Goal: Task Accomplishment & Management: Manage account settings

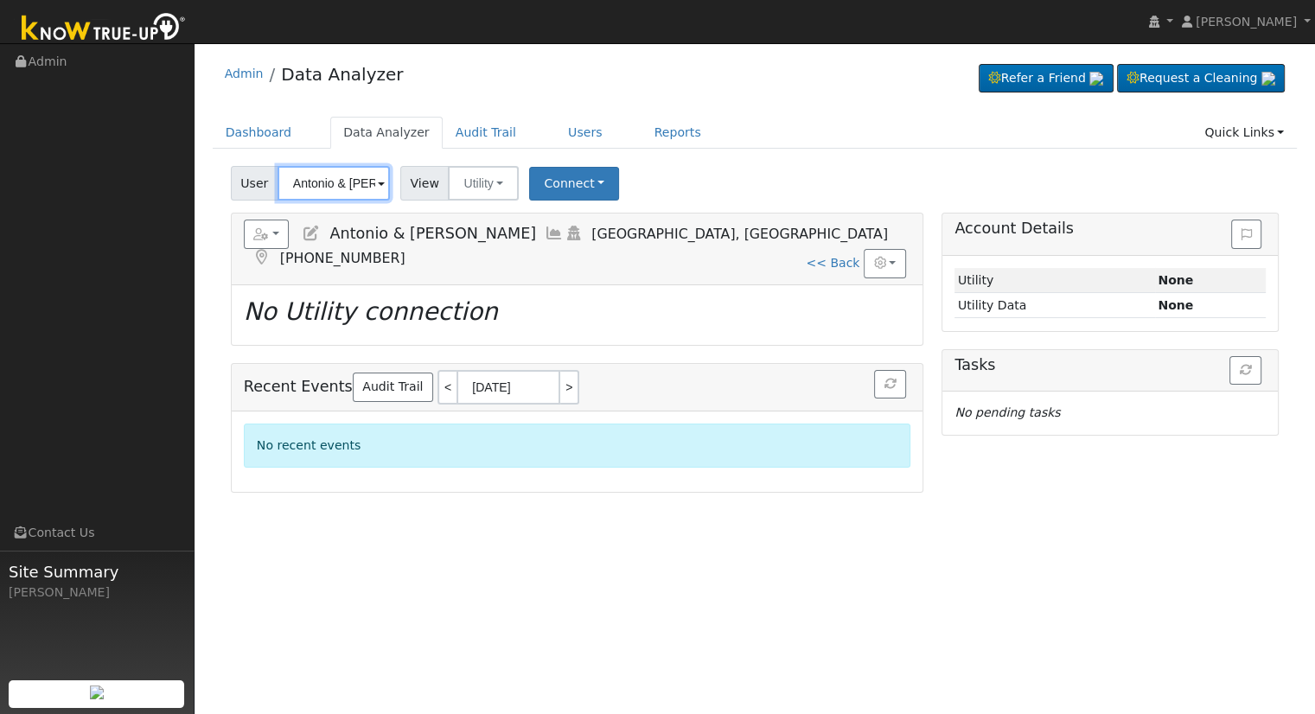
click at [308, 182] on input "Antonio & [PERSON_NAME]" at bounding box center [334, 183] width 112 height 35
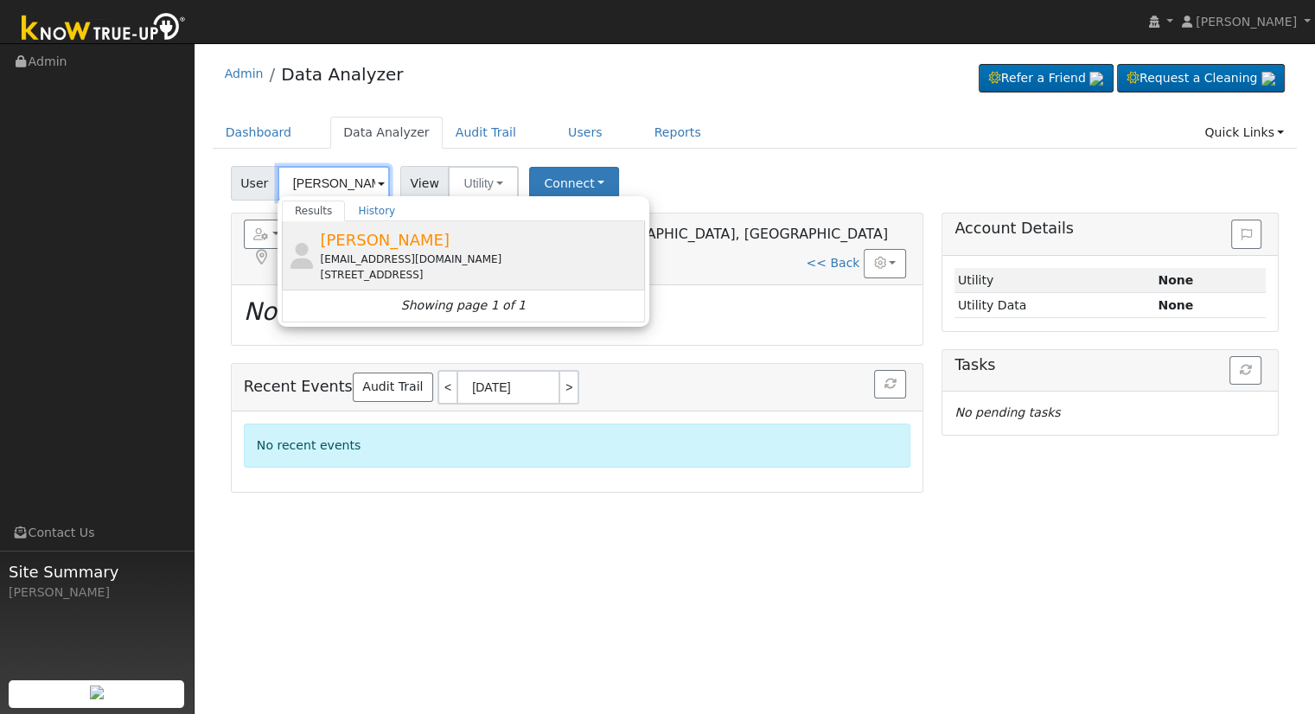
type input "[PERSON_NAME]"
click at [387, 260] on div "[EMAIL_ADDRESS][DOMAIN_NAME]" at bounding box center [480, 260] width 321 height 16
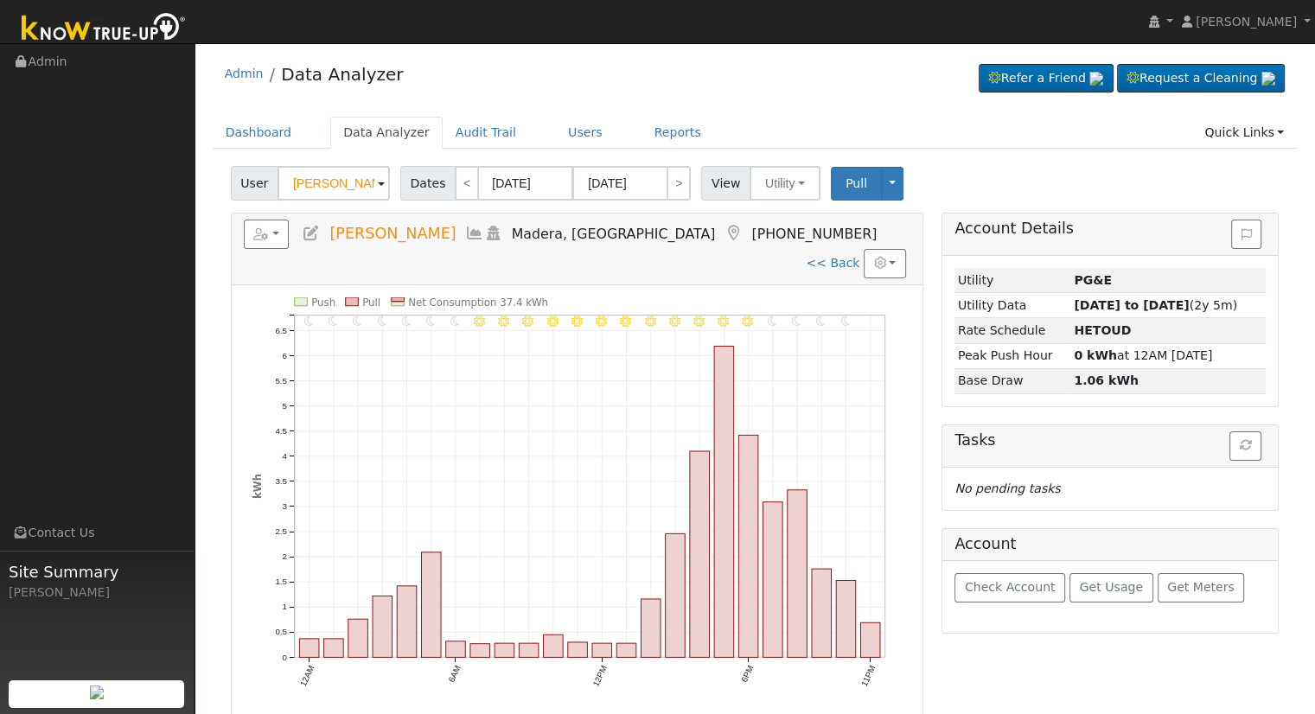
click at [310, 236] on icon at bounding box center [311, 234] width 19 height 16
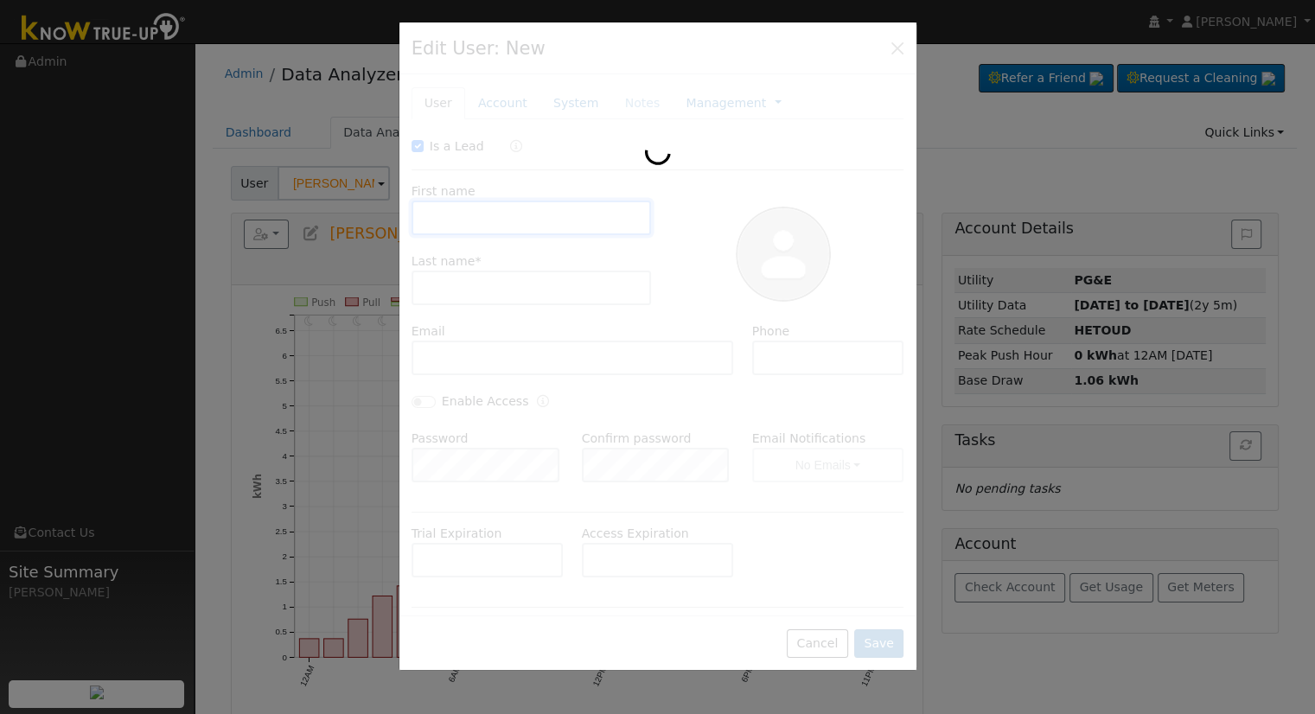
checkbox input "true"
type input "[PERSON_NAME]"
type input "[EMAIL_ADDRESS][DOMAIN_NAME]"
type input "[PHONE_NUMBER]"
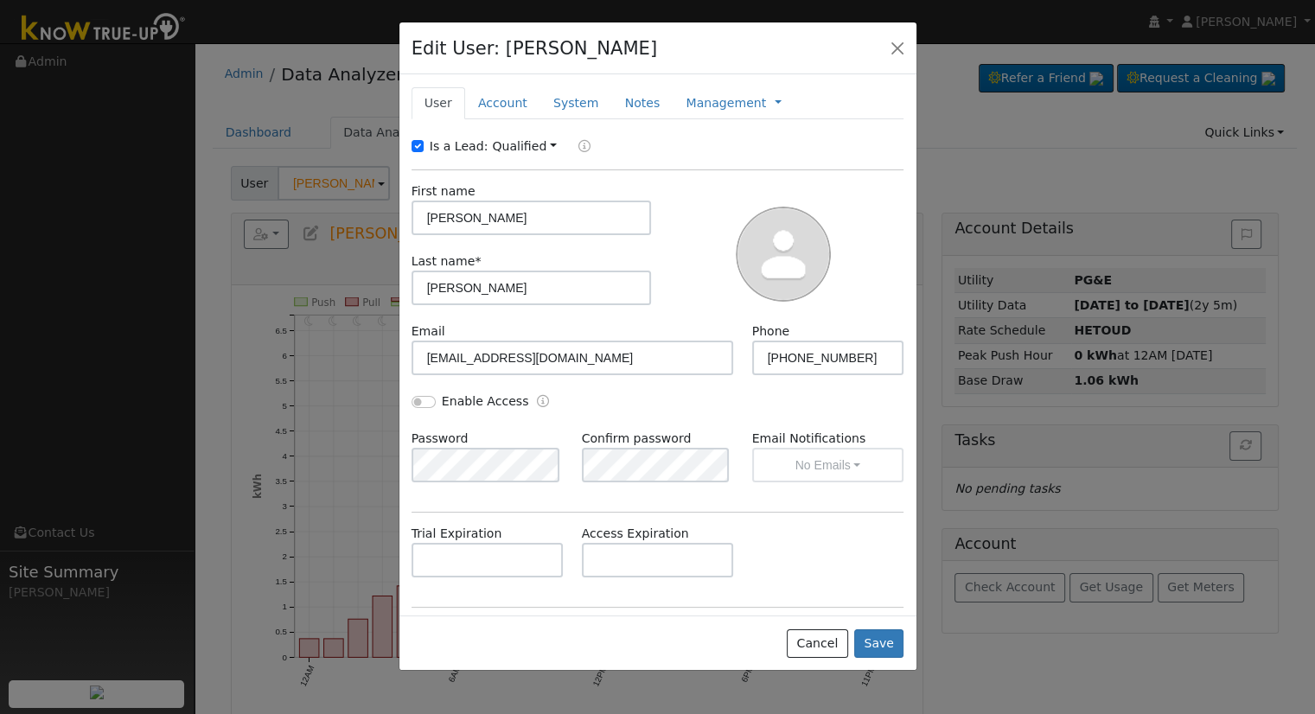
click at [452, 146] on label "Is a Lead:" at bounding box center [459, 146] width 59 height 18
click at [424, 146] on input "Is a Lead:" at bounding box center [418, 146] width 12 height 12
checkbox input "false"
click at [554, 361] on input "[EMAIL_ADDRESS][DOMAIN_NAME]" at bounding box center [573, 358] width 323 height 35
click at [418, 406] on input "Enable Access" at bounding box center [424, 402] width 24 height 12
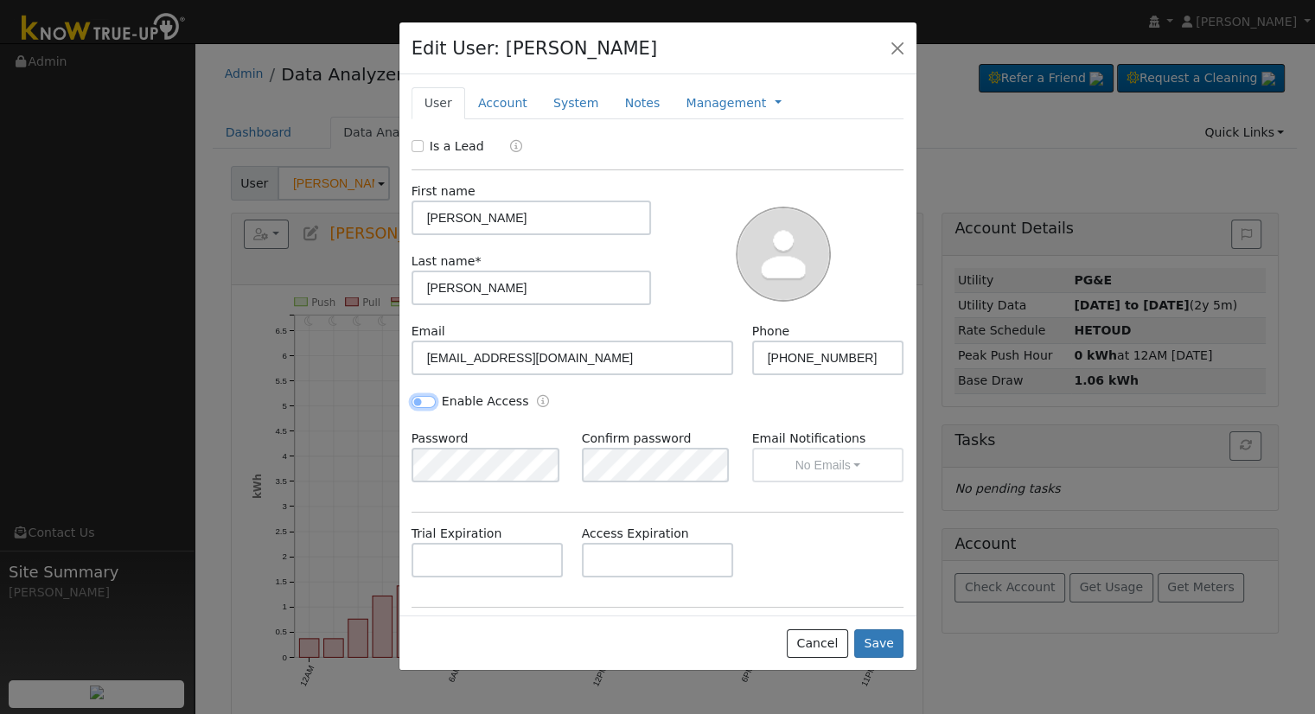
checkbox input "true"
click at [719, 409] on div "Enable Access" at bounding box center [657, 411] width 511 height 37
click at [763, 466] on button "No Emails" at bounding box center [828, 465] width 152 height 35
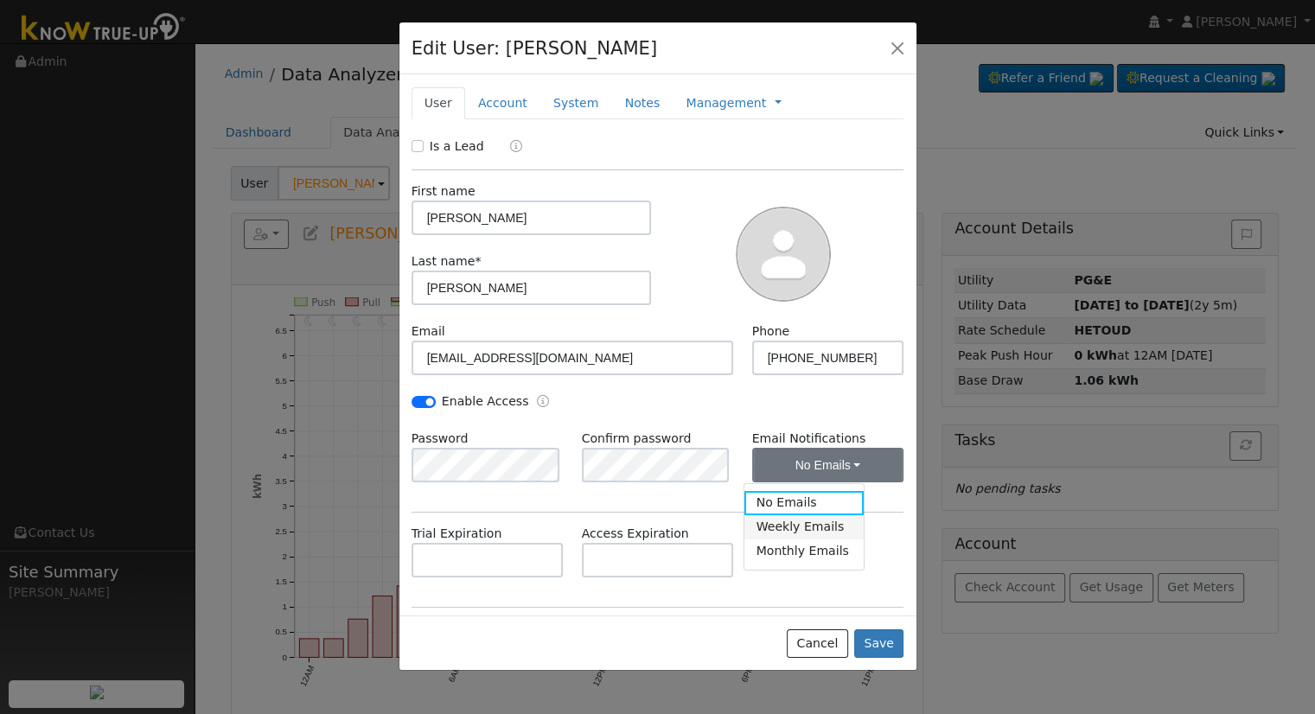
click at [783, 530] on link "Weekly Emails" at bounding box center [805, 527] width 120 height 24
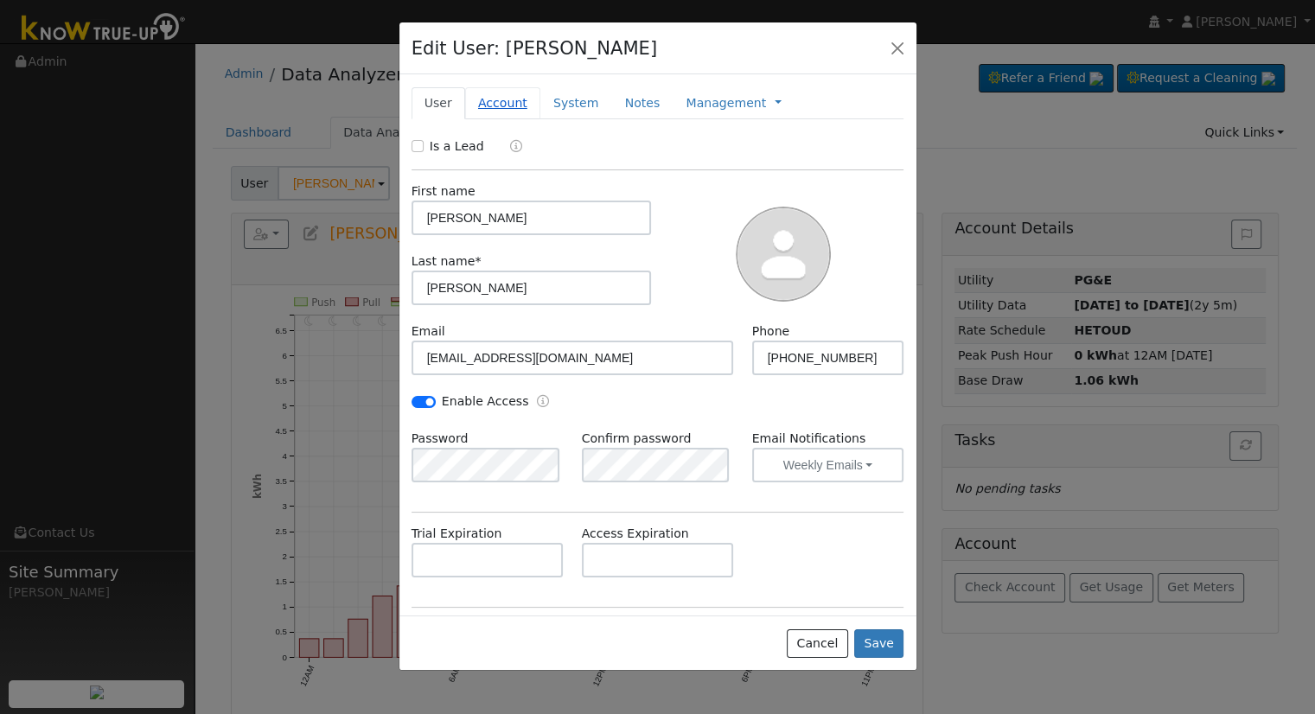
click at [512, 98] on link "Account" at bounding box center [502, 103] width 75 height 32
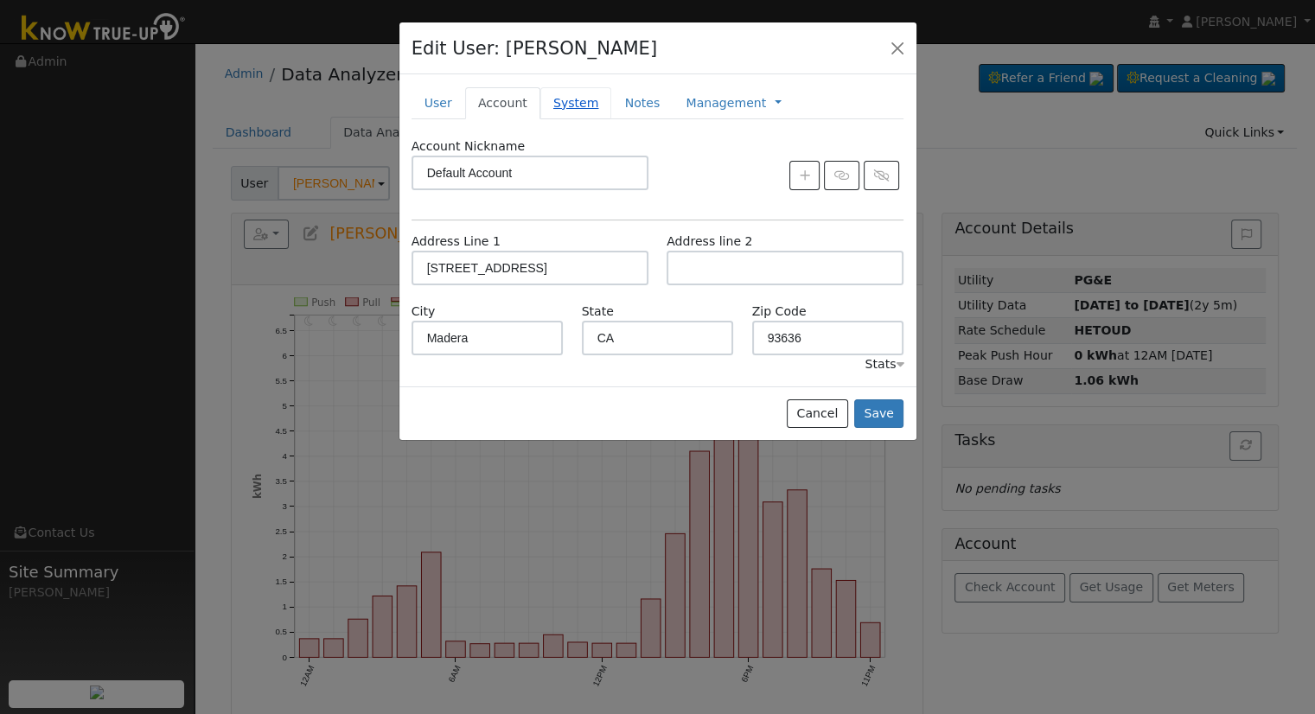
click at [563, 108] on link "System" at bounding box center [576, 103] width 72 height 32
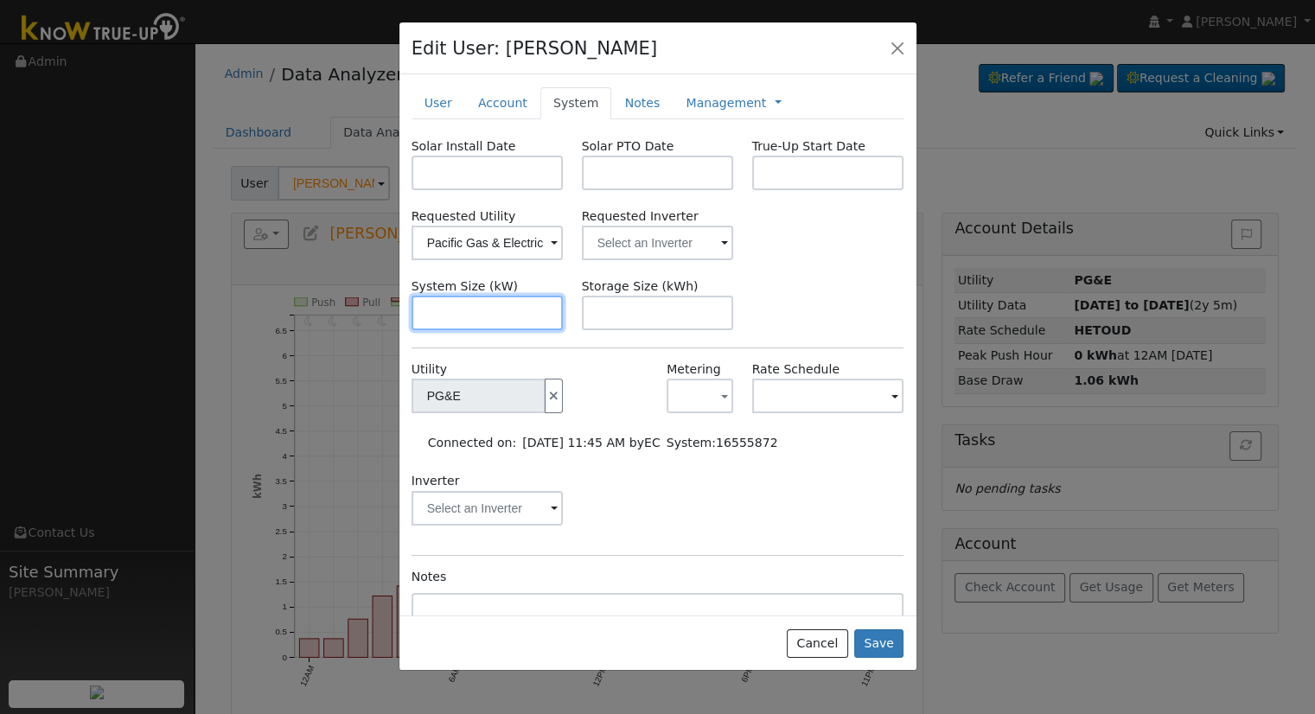
click at [478, 305] on input "text" at bounding box center [488, 313] width 152 height 35
paste input "8.610"
type input "8.6"
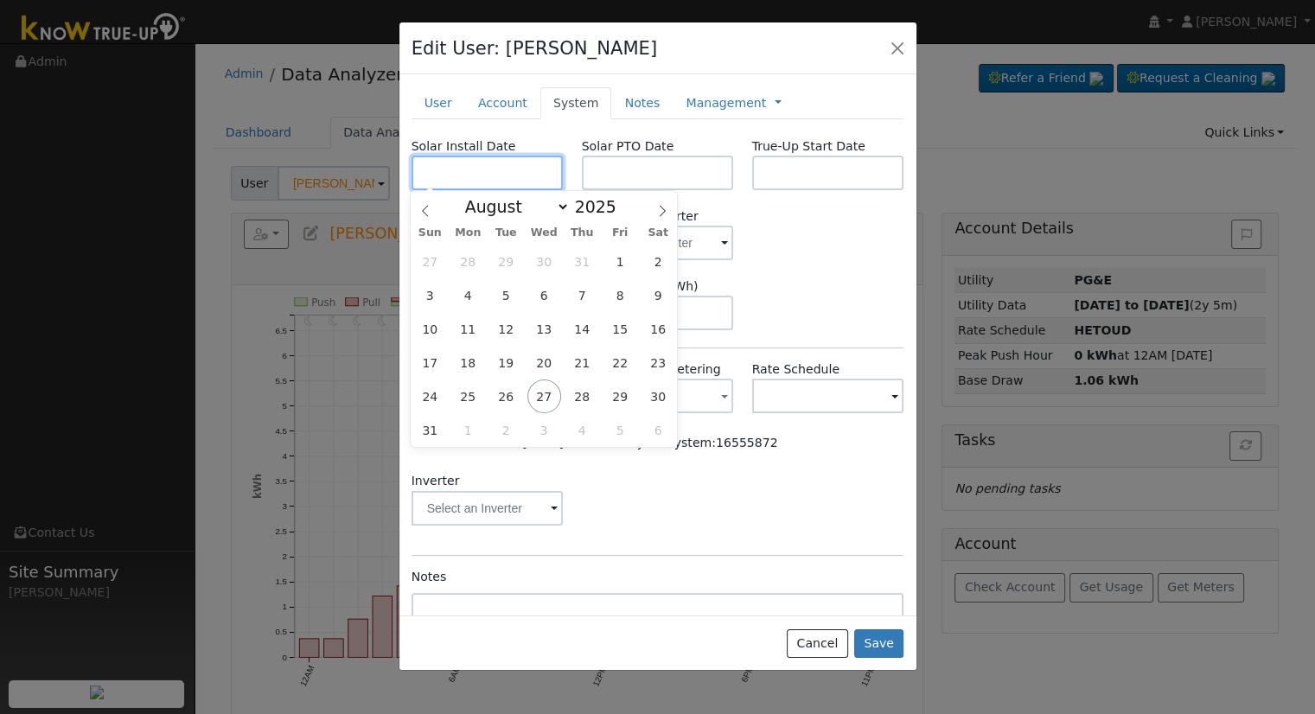
click at [463, 189] on body "[PERSON_NAME] [PERSON_NAME] Profile My Company Help Center Terms Of Service See…" at bounding box center [657, 489] width 1315 height 892
paste input "[DATE]"
type input "[DATE]"
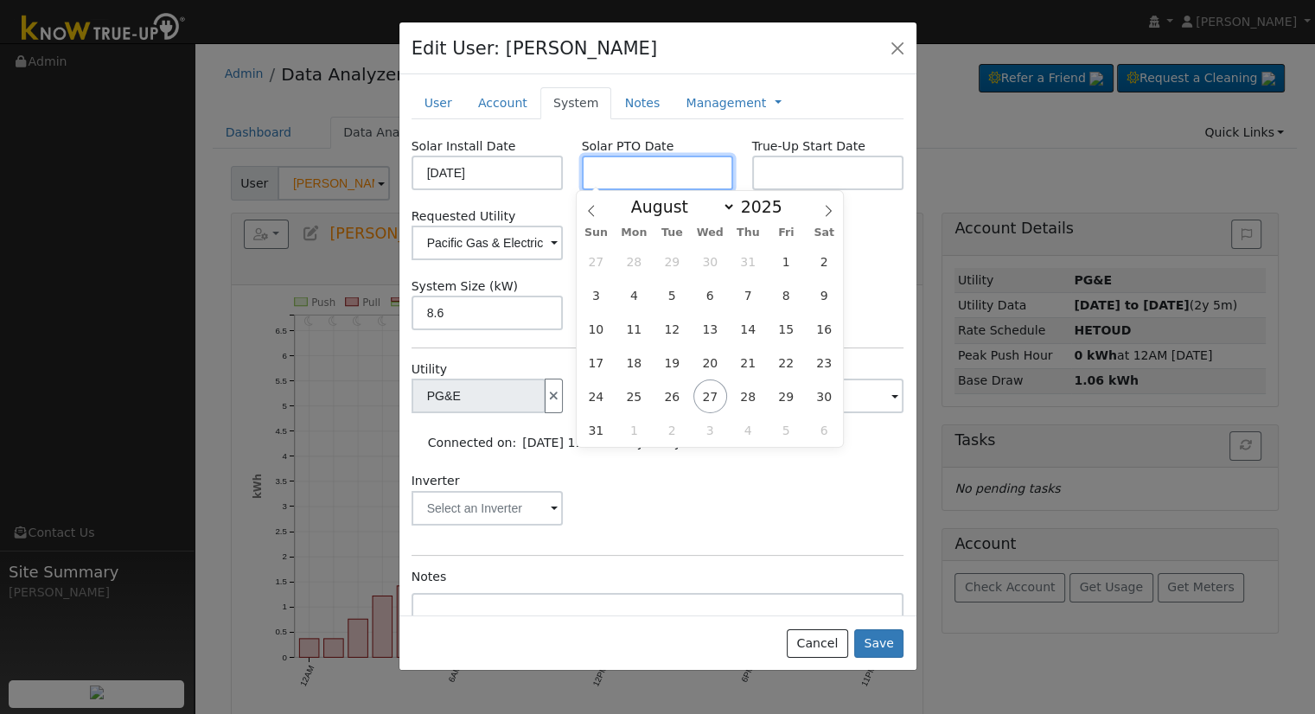
click at [636, 181] on input "text" at bounding box center [658, 173] width 152 height 35
click at [611, 174] on input "text" at bounding box center [658, 173] width 152 height 35
paste input "[DATE]"
type input "[DATE]"
click at [678, 23] on div "Edit User: [PERSON_NAME] Default Account Default Account [STREET_ADDRESS] Prima…" at bounding box center [658, 48] width 517 height 53
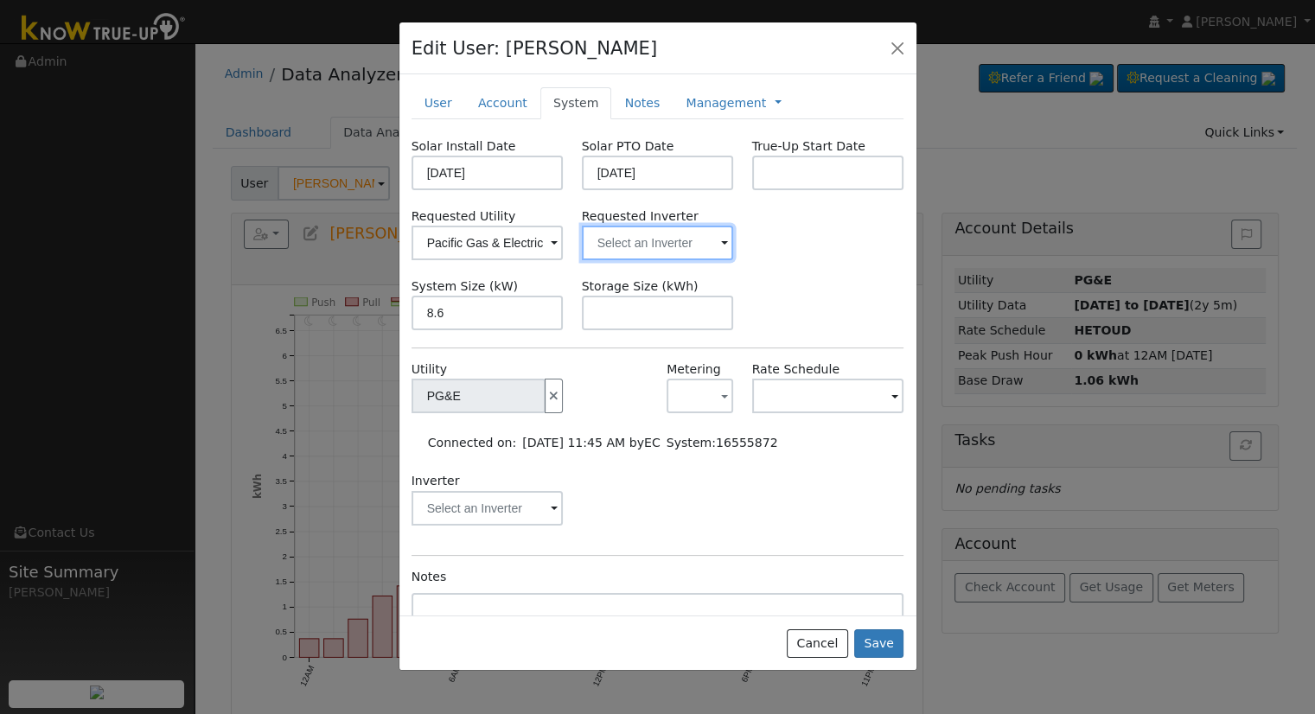
click at [564, 239] on input "text" at bounding box center [488, 243] width 152 height 35
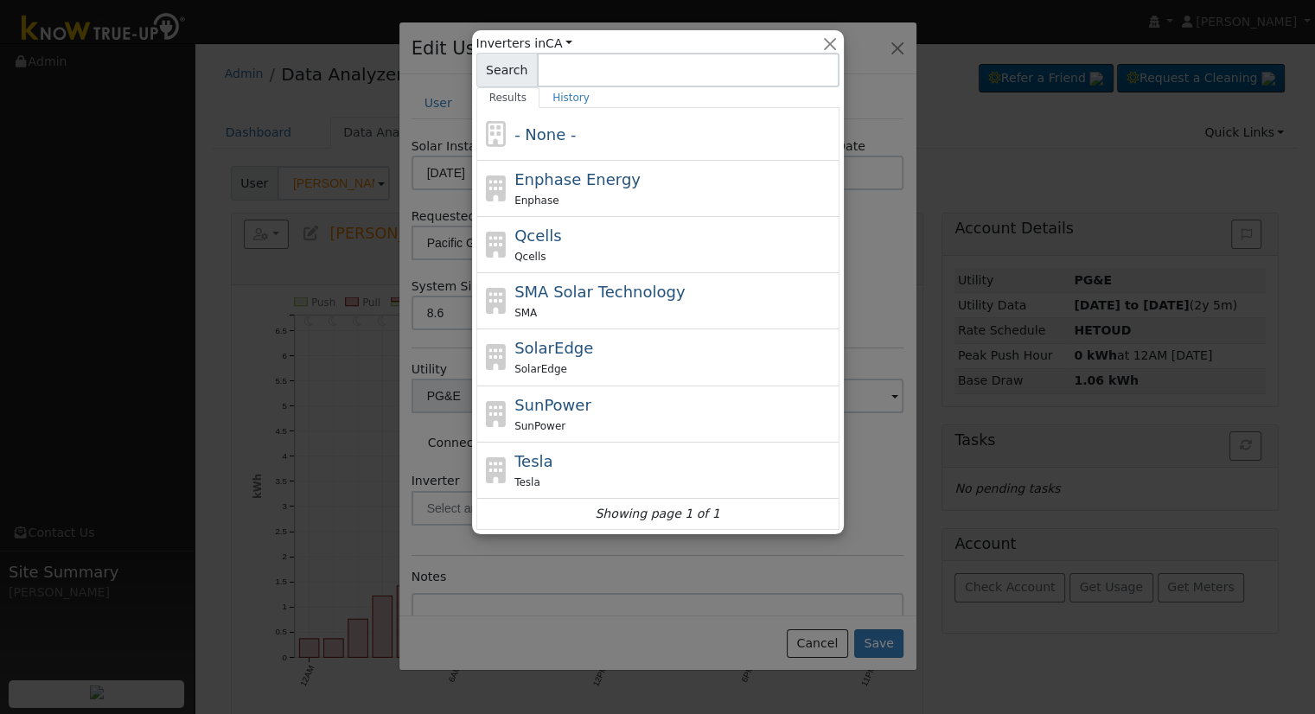
click at [422, 113] on div at bounding box center [657, 357] width 1315 height 714
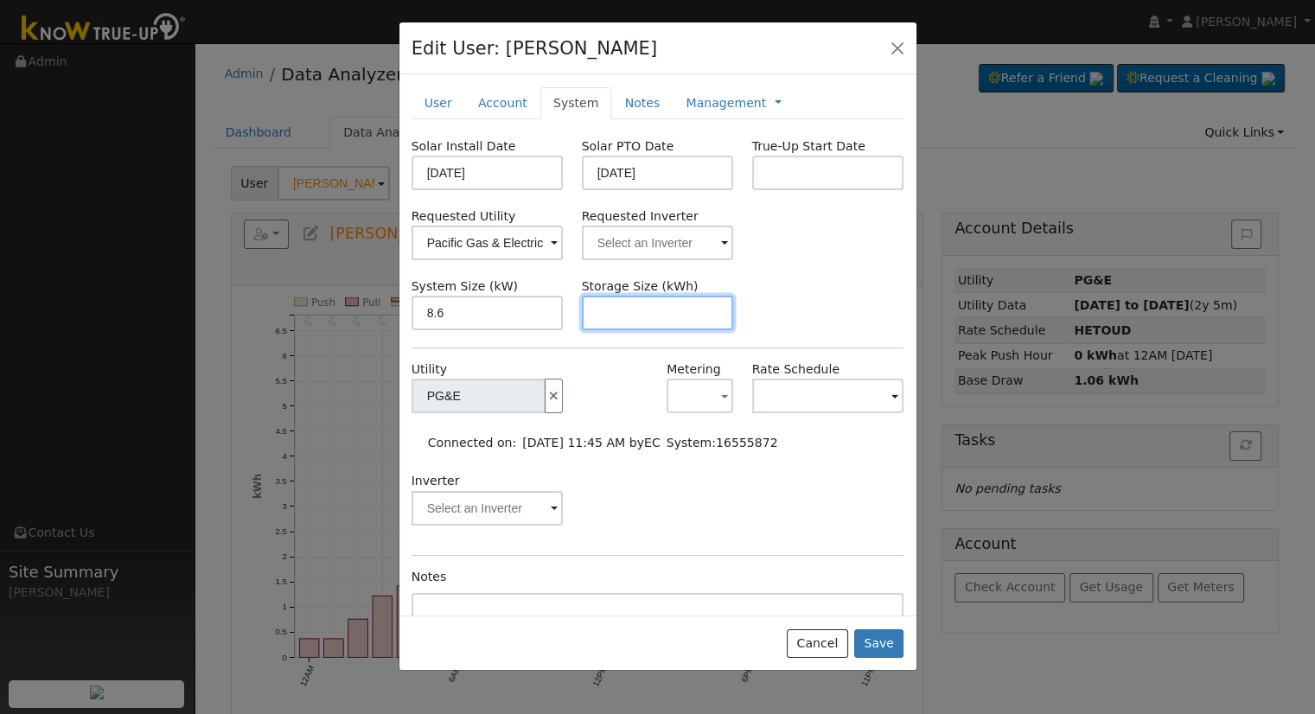
click at [651, 318] on input "text" at bounding box center [658, 313] width 152 height 35
click at [671, 312] on input "text" at bounding box center [658, 313] width 152 height 35
paste input "24.00"
type input "24"
click at [611, 98] on link "Notes" at bounding box center [641, 103] width 61 height 32
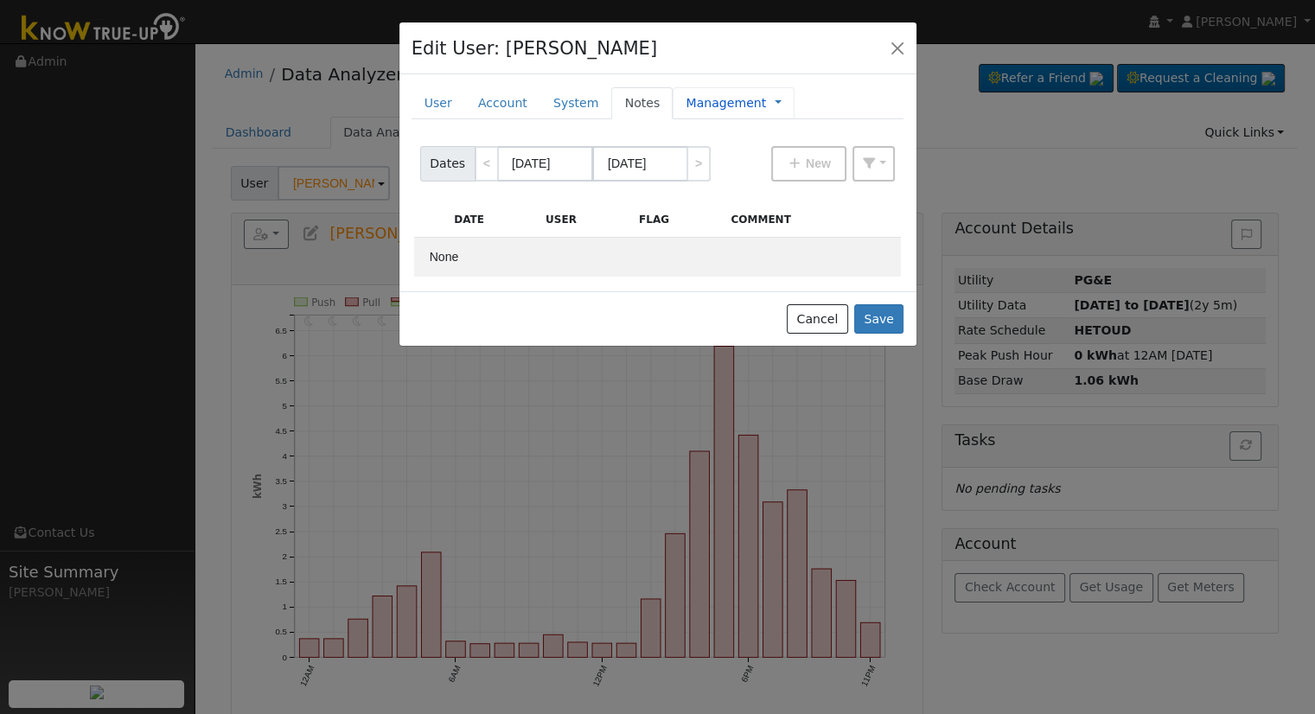
click at [723, 106] on link "Management" at bounding box center [726, 103] width 80 height 18
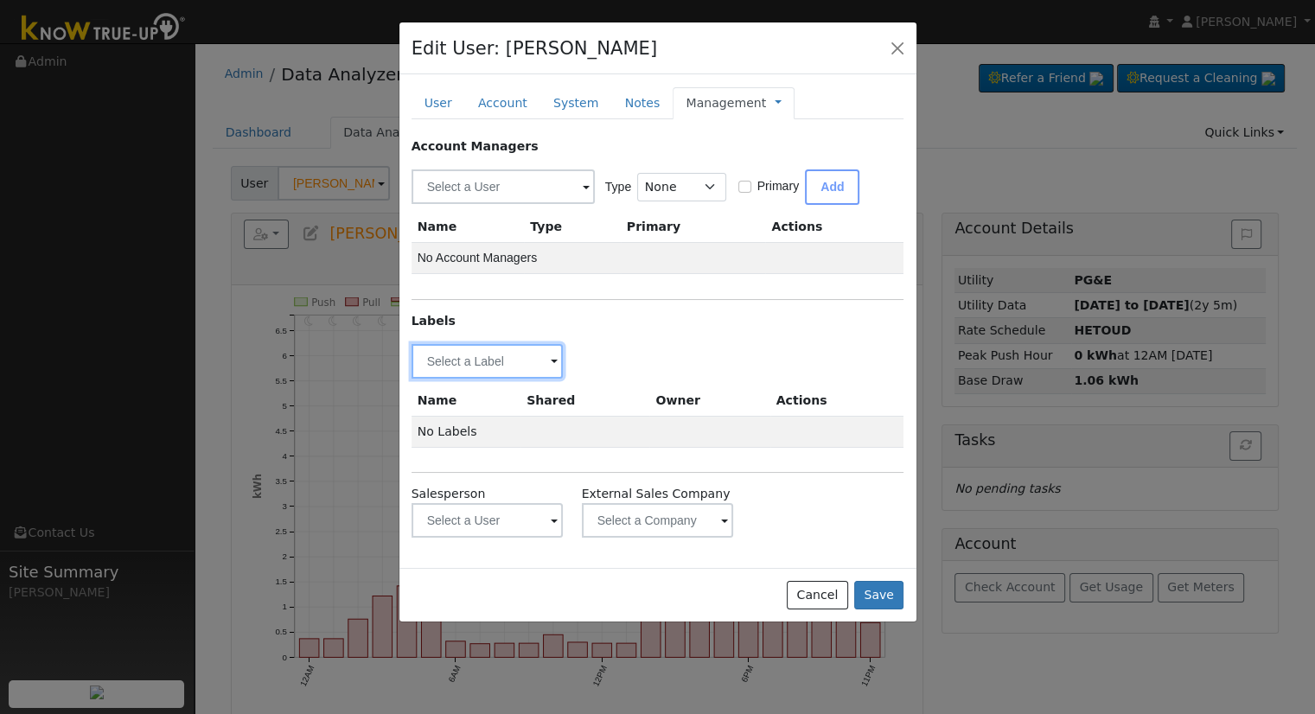
click at [525, 358] on input "text" at bounding box center [488, 361] width 152 height 35
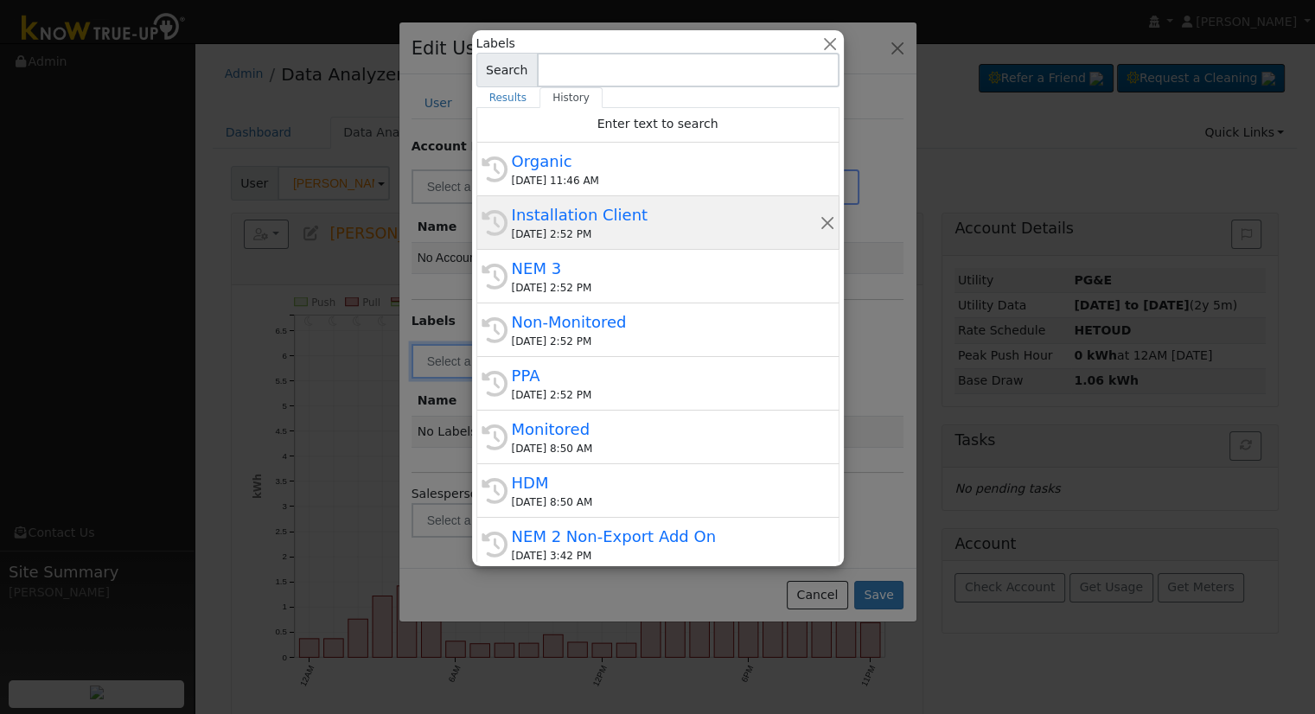
click at [567, 227] on div "[DATE] 2:52 PM" at bounding box center [666, 235] width 308 height 16
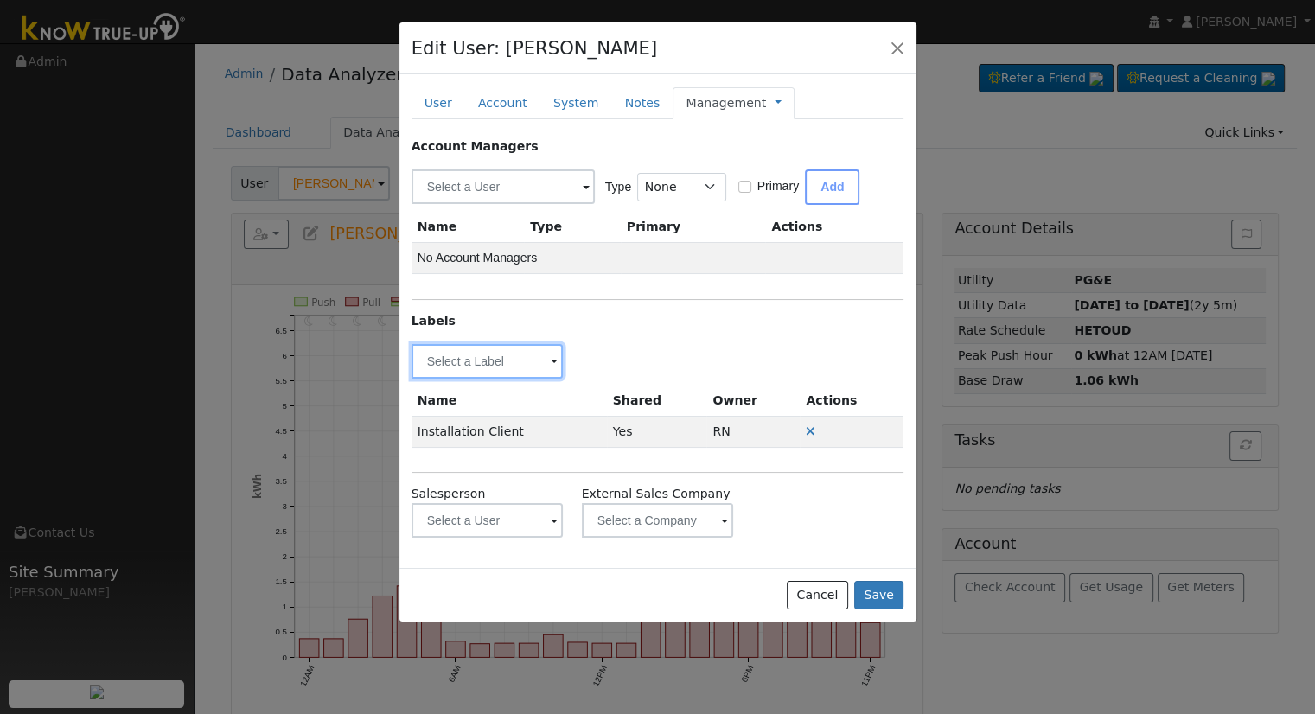
click at [491, 353] on input "text" at bounding box center [488, 361] width 152 height 35
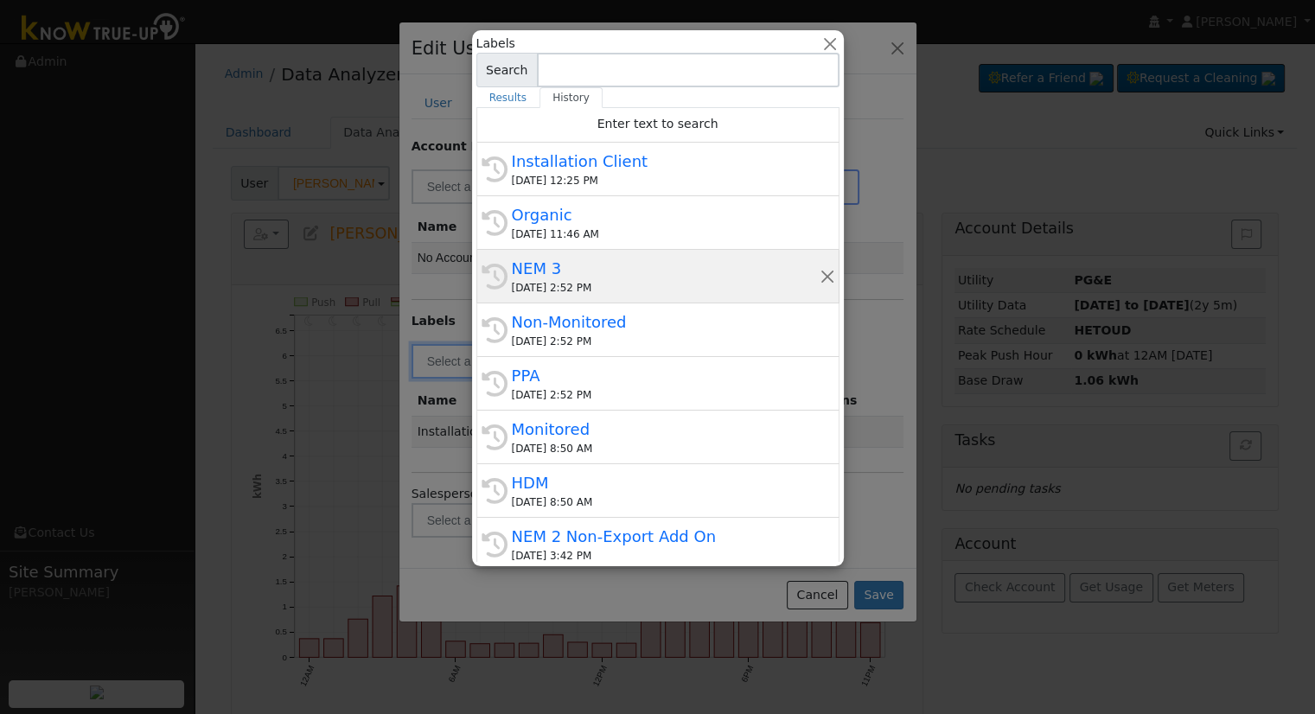
click at [563, 268] on div "NEM 3" at bounding box center [666, 268] width 308 height 23
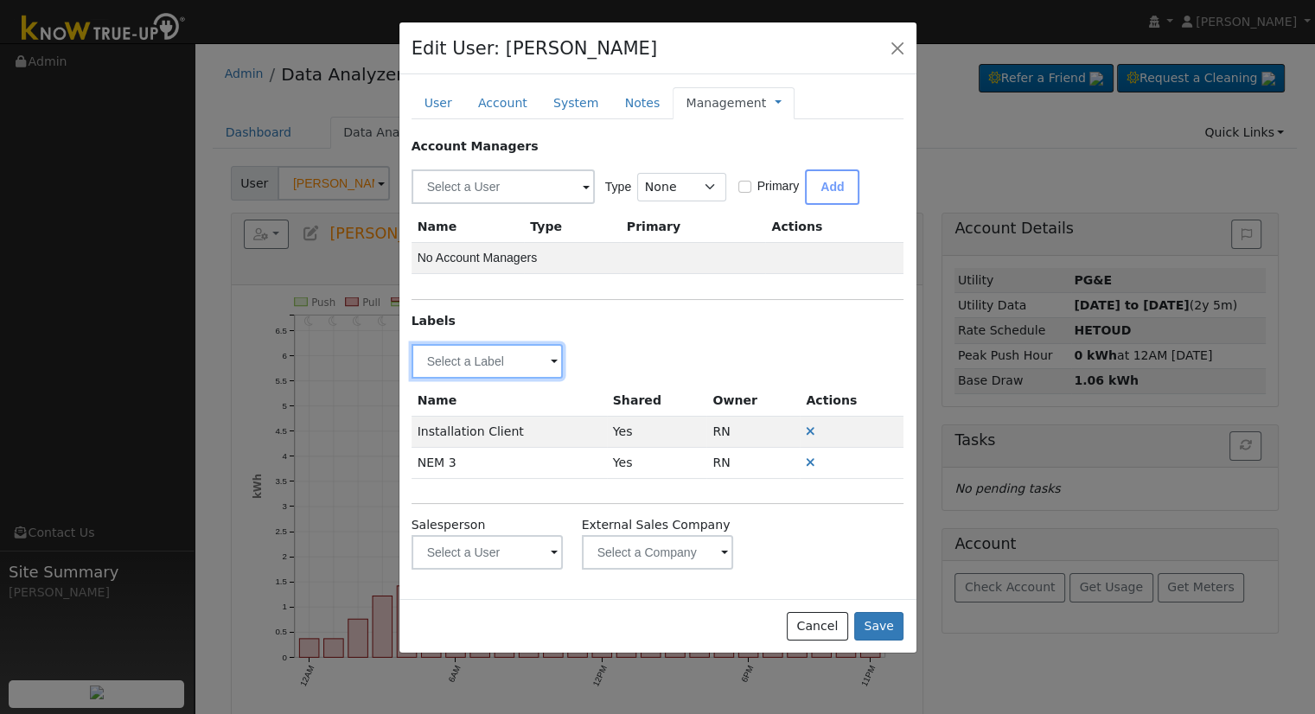
click at [501, 361] on input "text" at bounding box center [488, 361] width 152 height 35
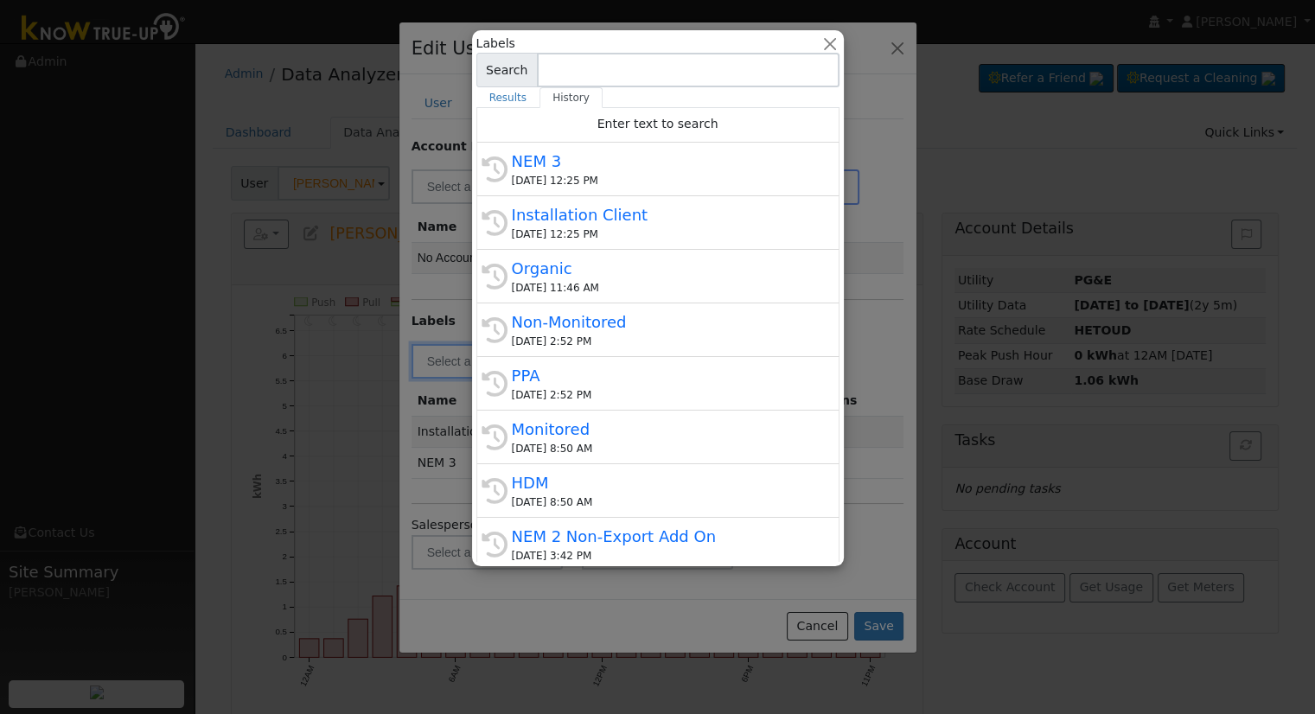
click at [611, 441] on div "[DATE] 8:50 AM" at bounding box center [666, 449] width 308 height 16
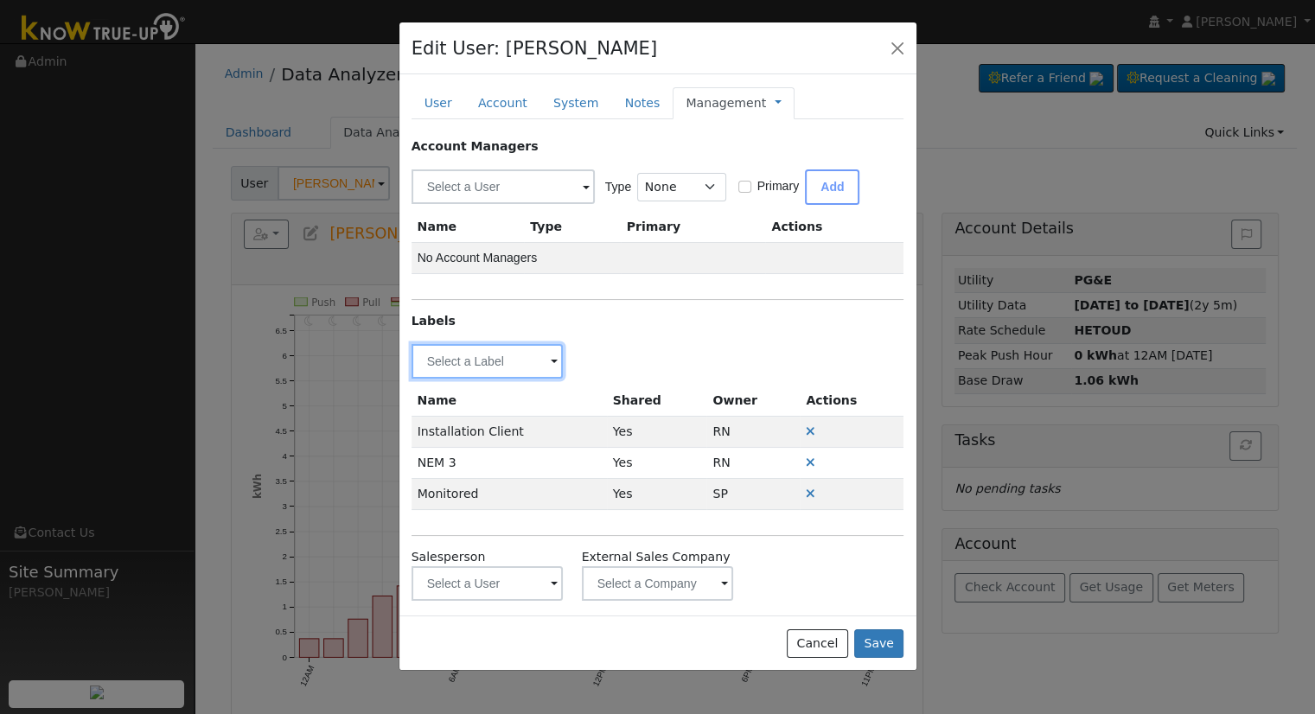
click at [512, 352] on input "text" at bounding box center [488, 361] width 152 height 35
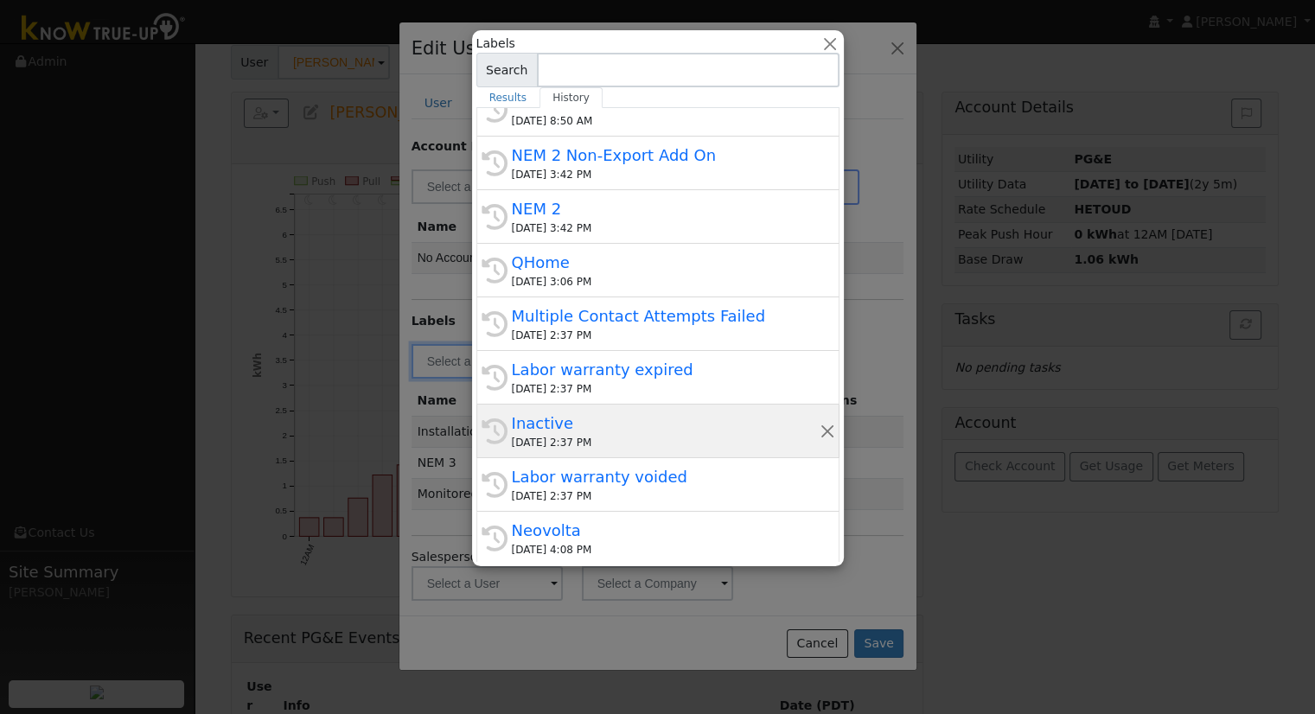
scroll to position [170, 0]
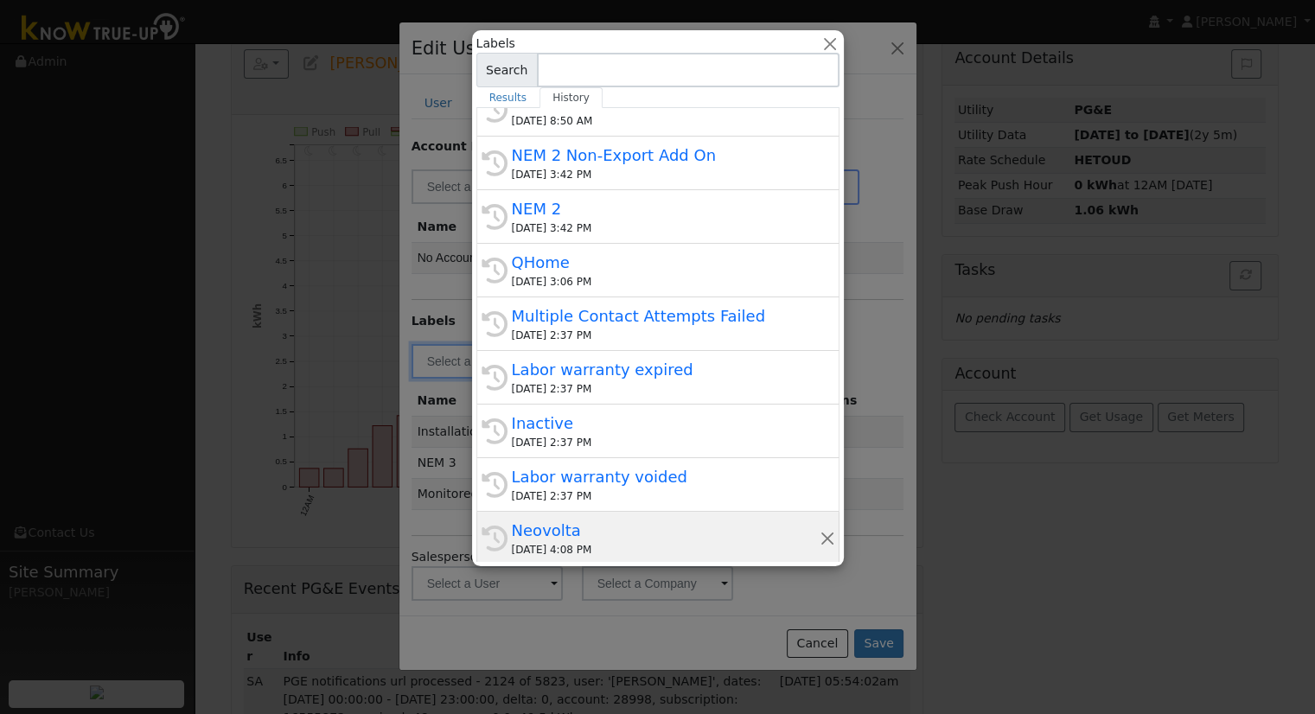
click at [617, 527] on div "Neovolta" at bounding box center [666, 530] width 308 height 23
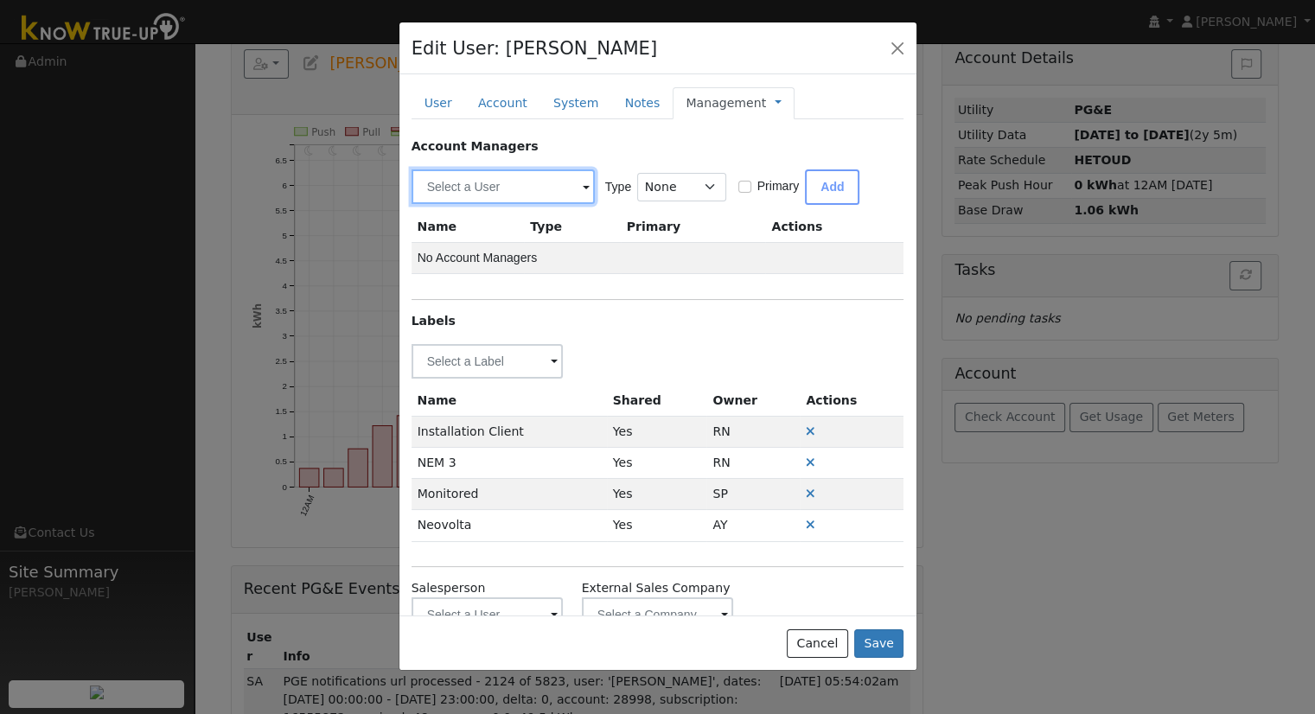
click at [534, 189] on input "text" at bounding box center [503, 186] width 183 height 35
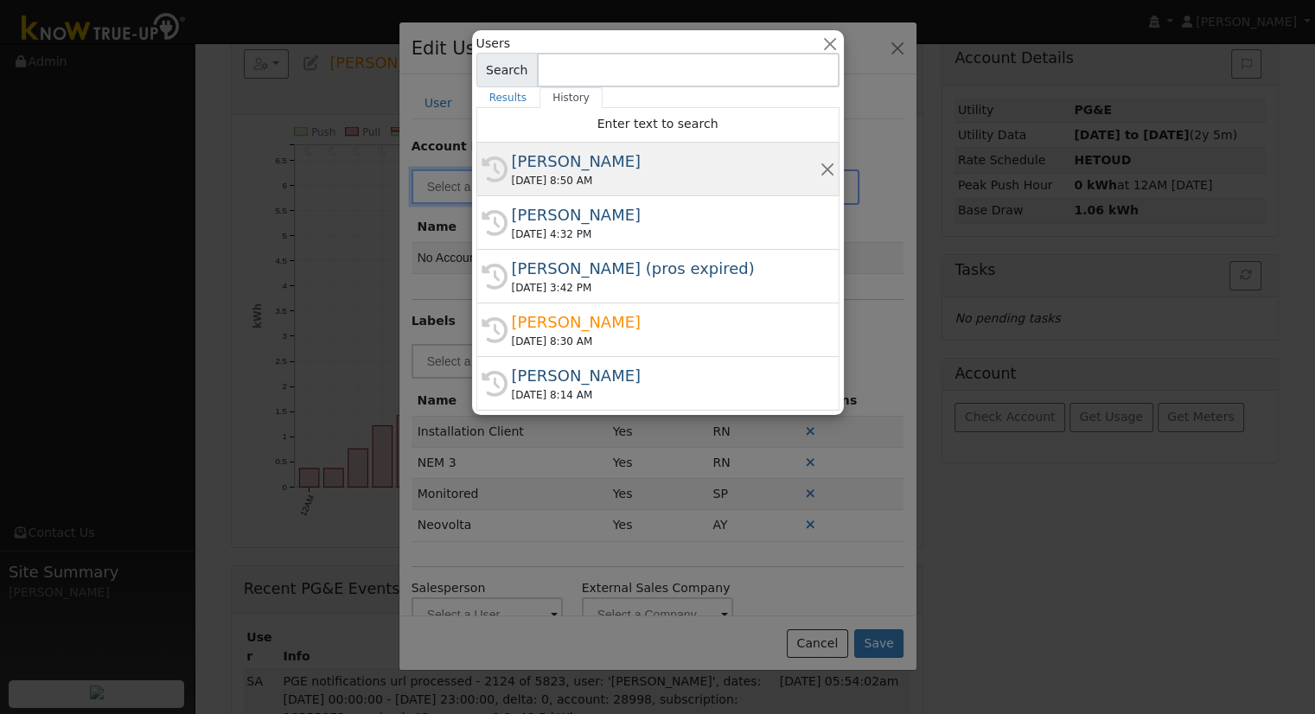
click at [561, 167] on div "[PERSON_NAME]" at bounding box center [666, 161] width 308 height 23
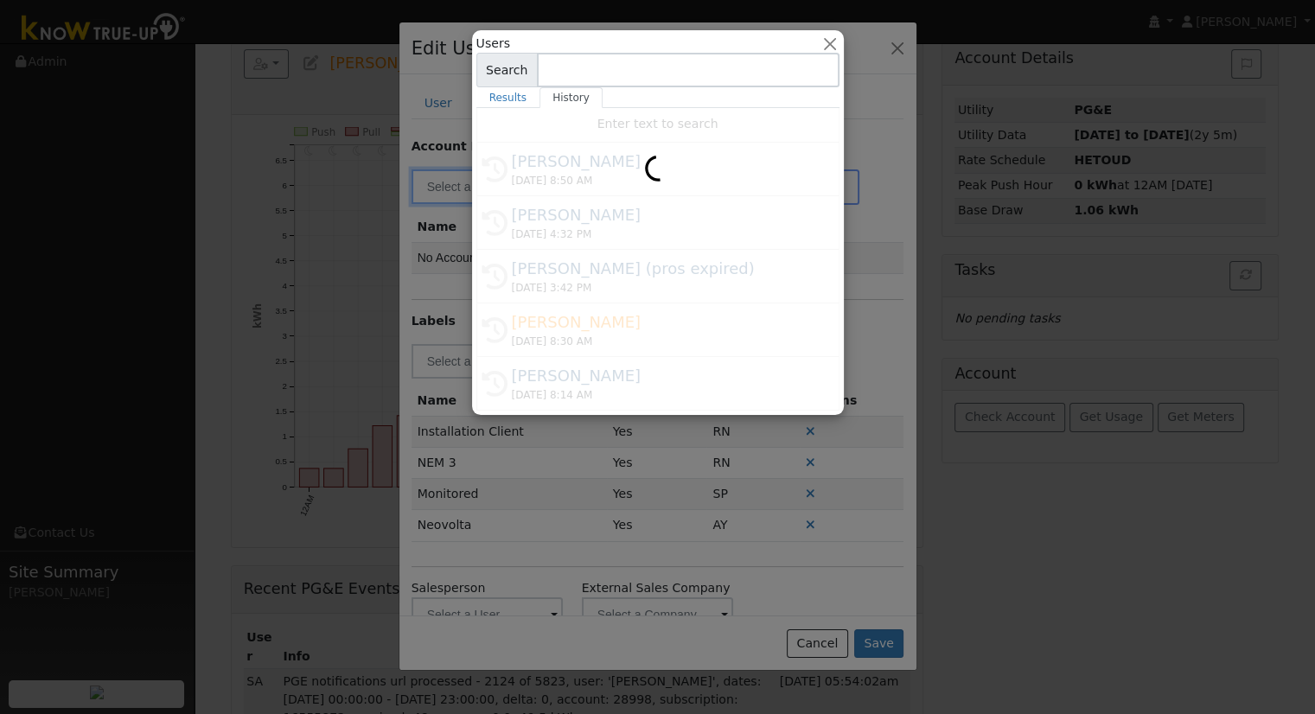
type input "[PERSON_NAME]"
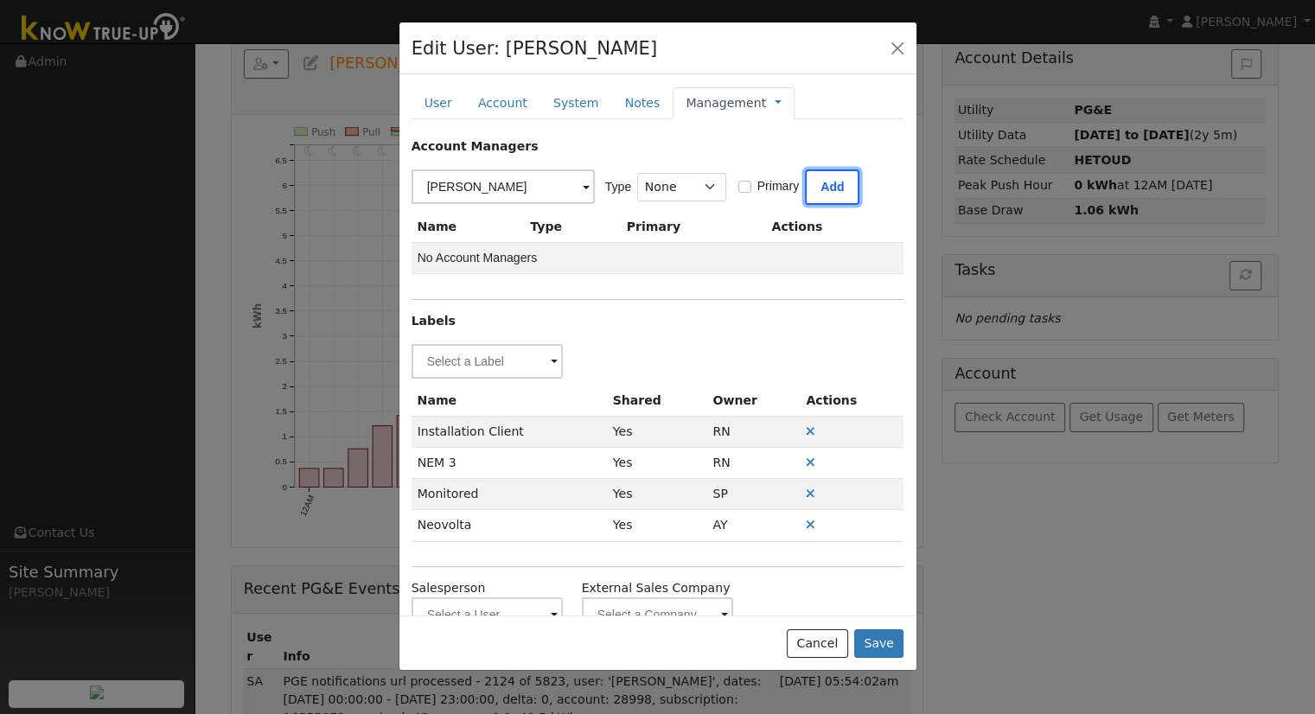
click at [821, 181] on button "Add" at bounding box center [832, 186] width 54 height 35
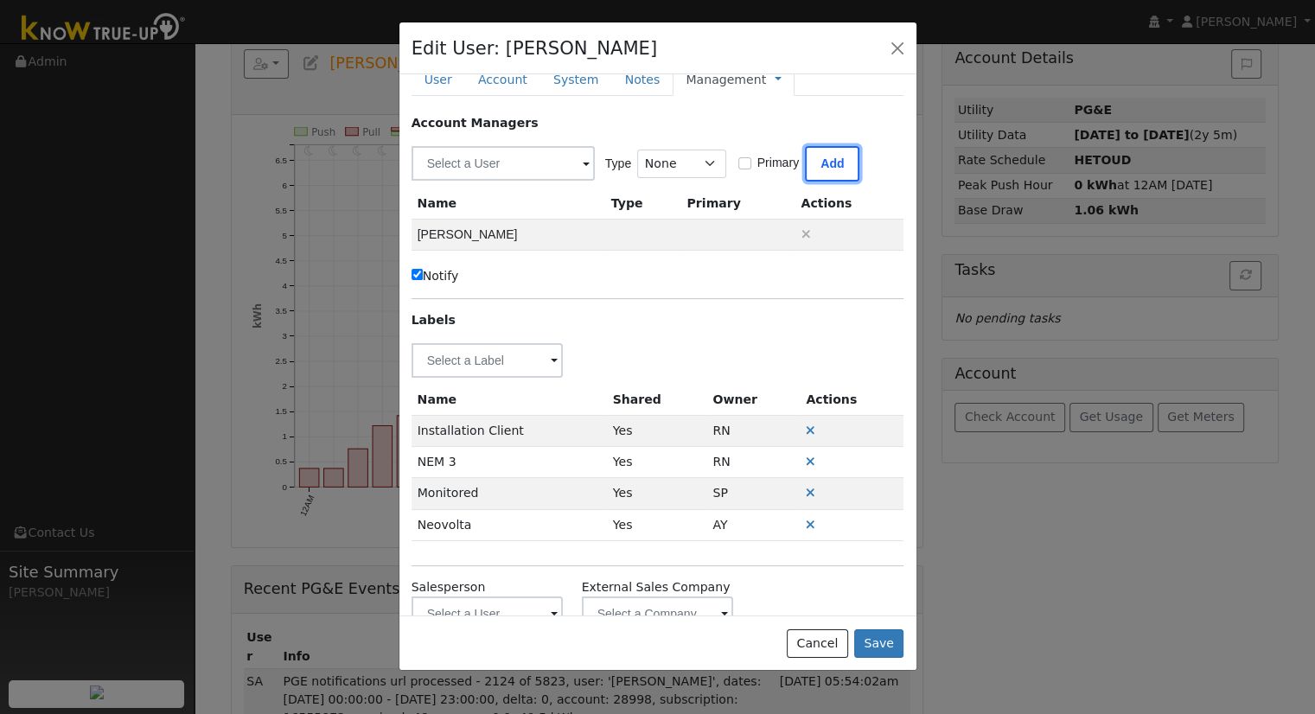
scroll to position [0, 0]
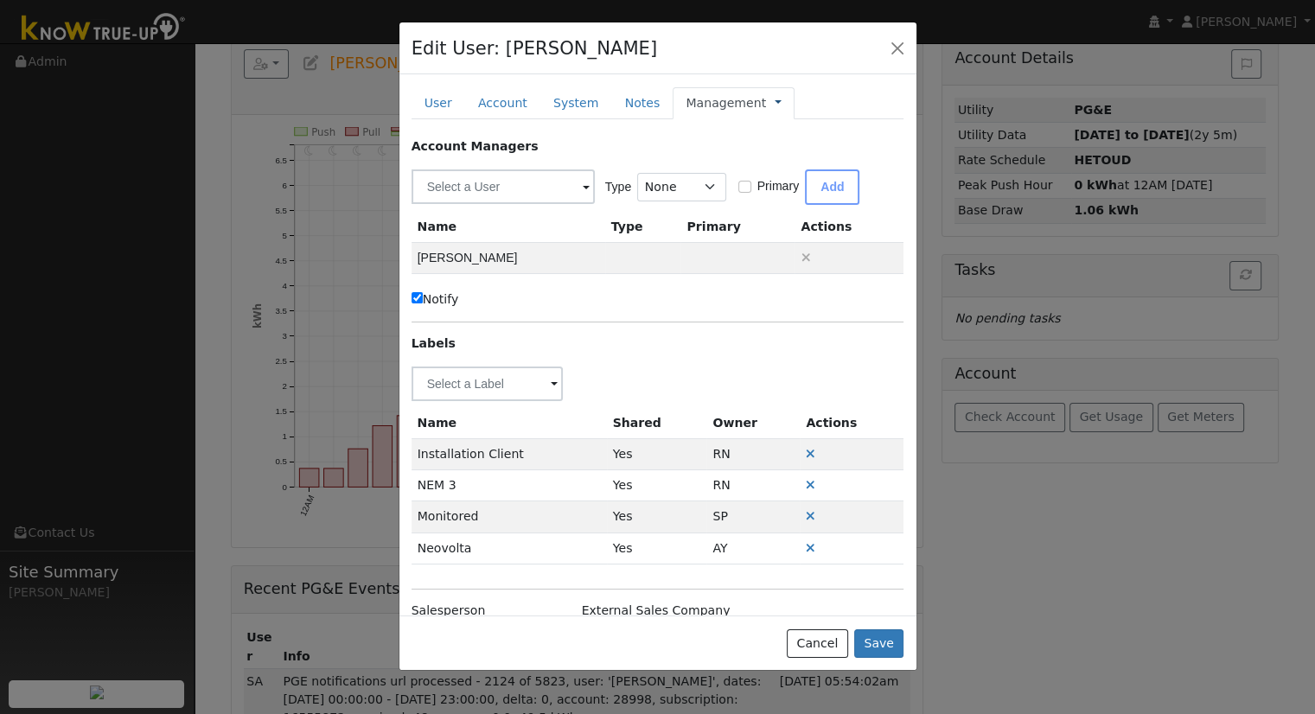
click at [775, 101] on link at bounding box center [778, 103] width 7 height 18
click at [776, 157] on link "Billing" at bounding box center [836, 158] width 120 height 24
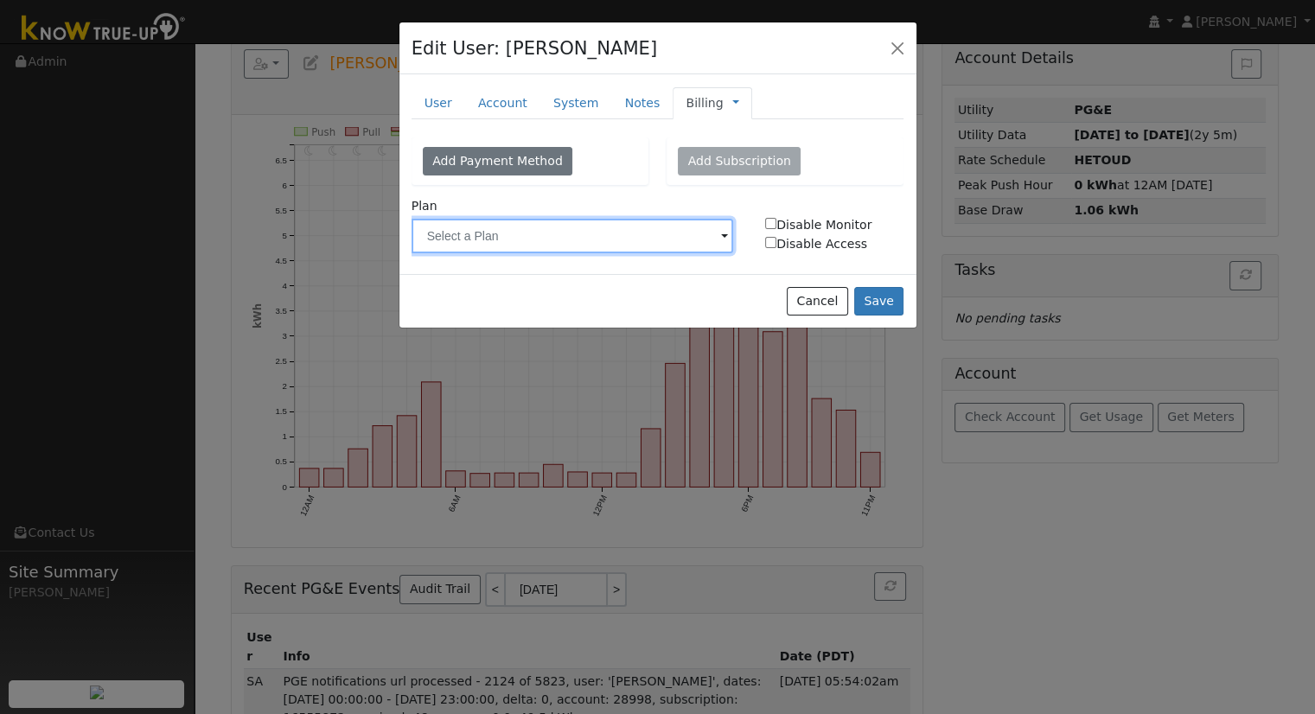
click at [493, 233] on input "text" at bounding box center [573, 236] width 323 height 35
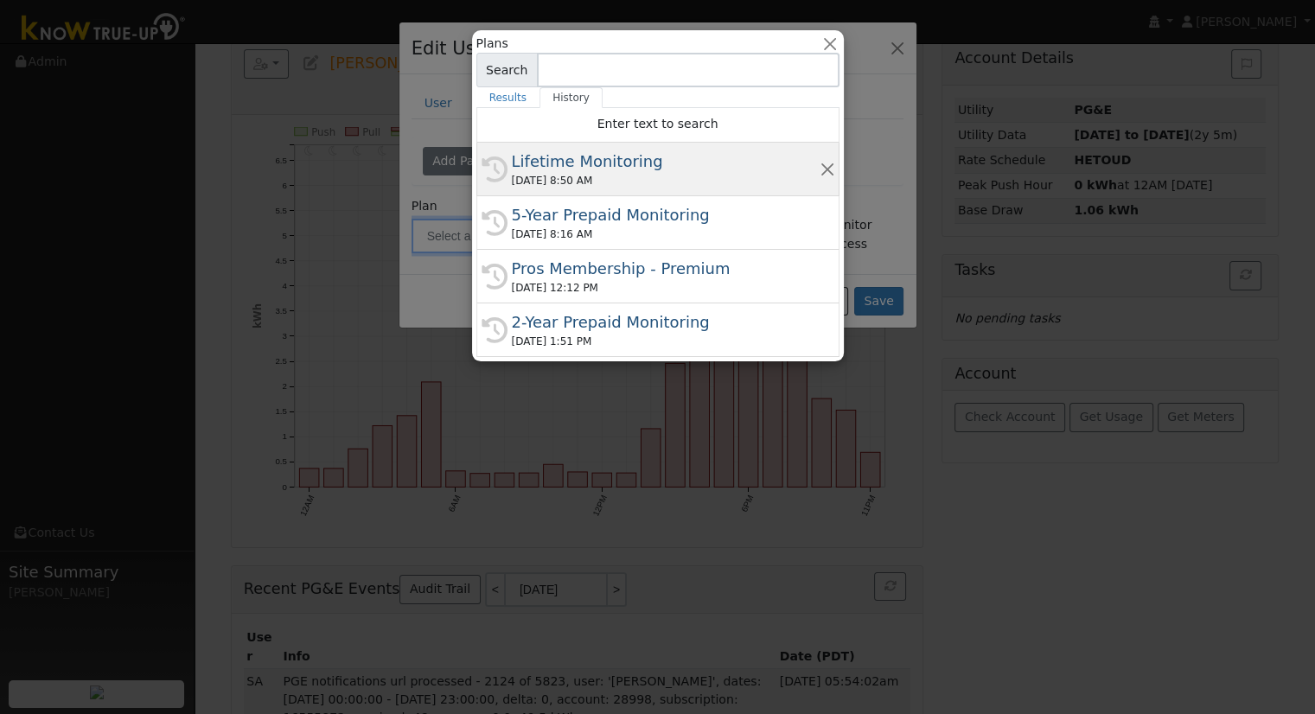
click at [579, 163] on div "Lifetime Monitoring" at bounding box center [666, 161] width 308 height 23
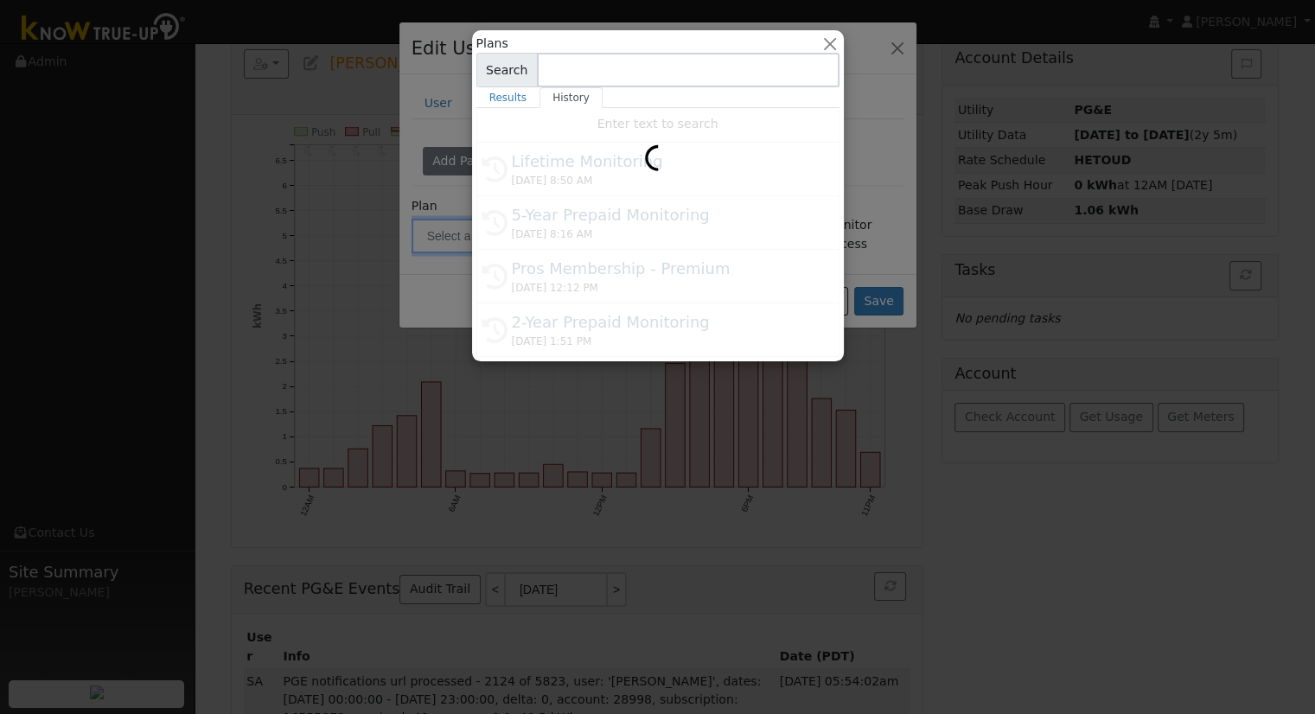
type input "Lifetime Monitoring"
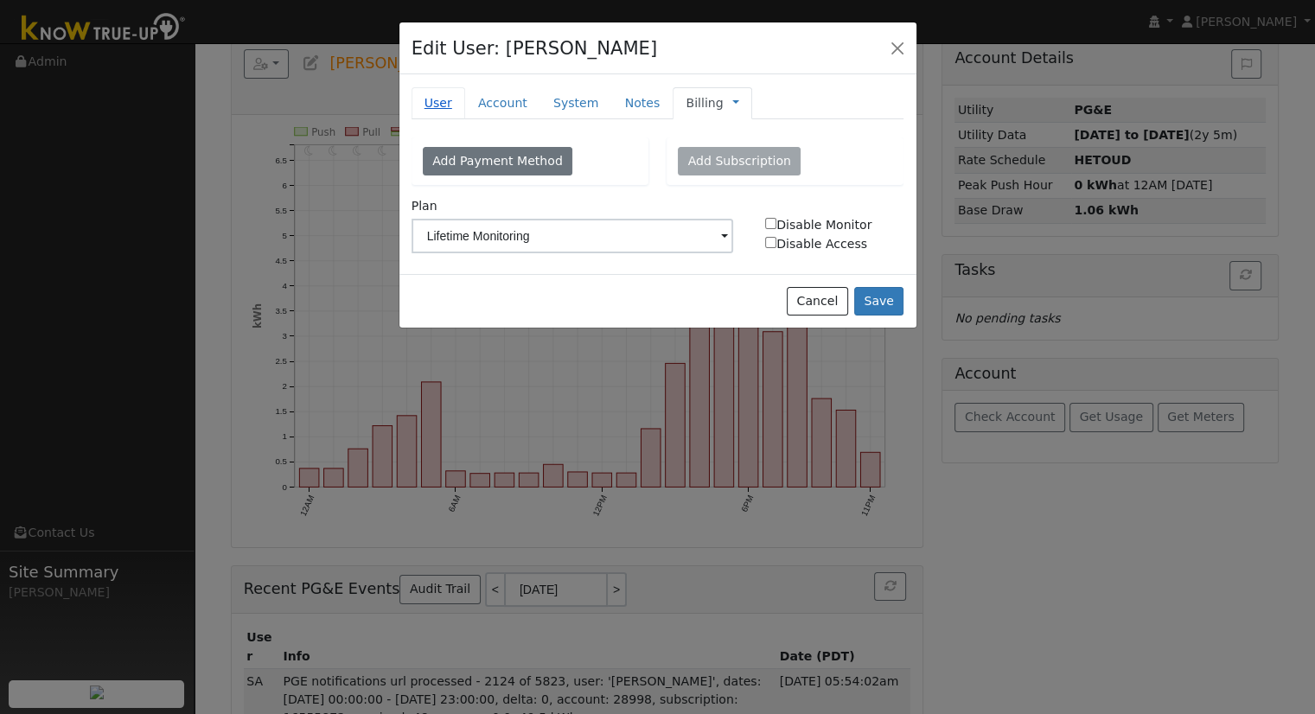
click at [444, 105] on link "User" at bounding box center [439, 103] width 54 height 32
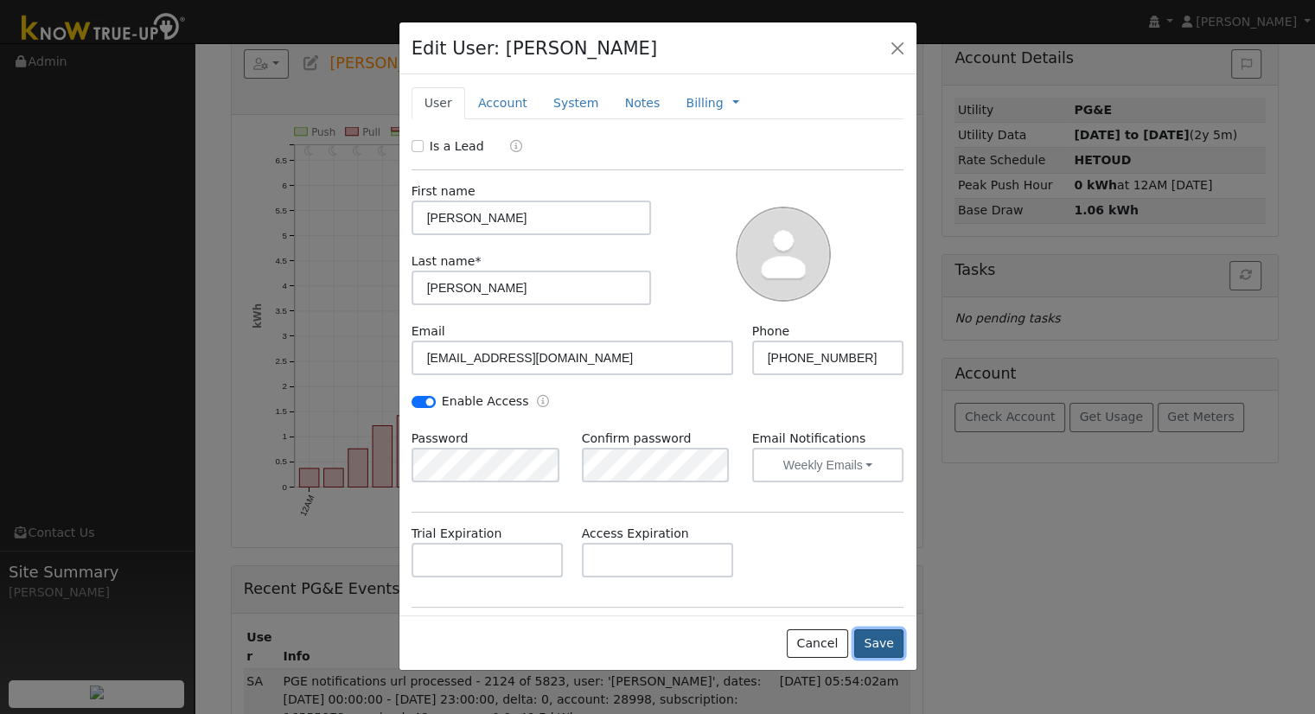
click at [890, 638] on button "Save" at bounding box center [879, 644] width 50 height 29
